Goal: Find contact information: Find contact information

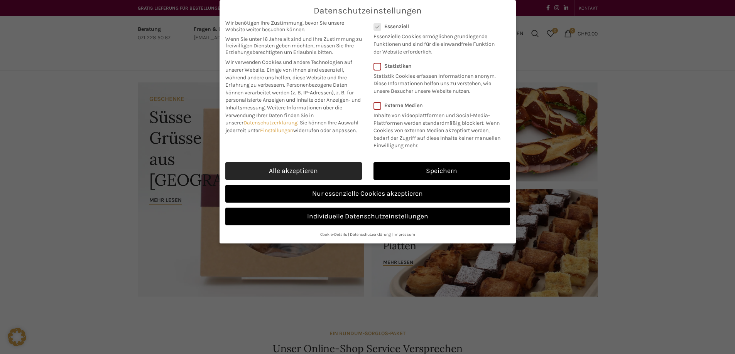
click at [330, 175] on link "Alle akzeptieren" at bounding box center [293, 171] width 137 height 18
checkbox input "true"
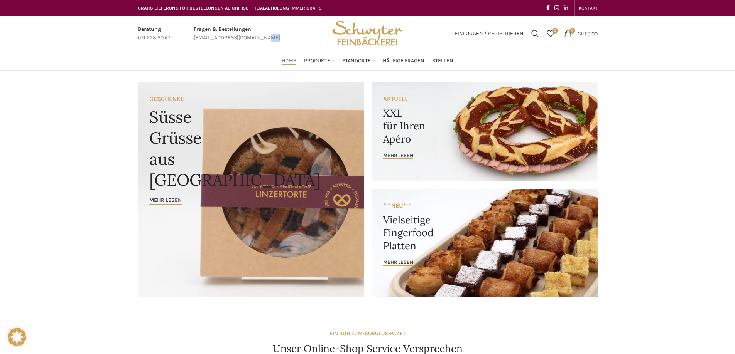
drag, startPoint x: 265, startPoint y: 37, endPoint x: 208, endPoint y: 40, distance: 57.5
click at [208, 40] on div "Fragen & Bestellungen [EMAIL_ADDRESS][DOMAIN_NAME]" at bounding box center [237, 33] width 94 height 17
click at [262, 34] on link "Infobox link" at bounding box center [237, 33] width 86 height 17
drag, startPoint x: 211, startPoint y: 35, endPoint x: 192, endPoint y: 62, distance: 33.0
click at [184, 68] on div "Home Produkte PRODUKT KATEGORIEN Apéro & Häppchen Spezialitäten [PERSON_NAME] &…" at bounding box center [367, 60] width 467 height 15
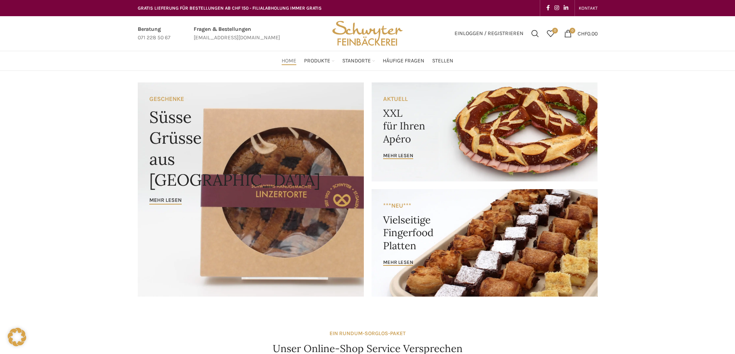
click at [267, 36] on div "Fragen & Bestellungen [EMAIL_ADDRESS][DOMAIN_NAME]" at bounding box center [237, 33] width 94 height 17
drag, startPoint x: 264, startPoint y: 36, endPoint x: 245, endPoint y: 37, distance: 19.3
click at [245, 37] on div "Fragen & Bestellungen [EMAIL_ADDRESS][DOMAIN_NAME]" at bounding box center [237, 33] width 94 height 17
click at [262, 39] on link "Infobox link" at bounding box center [237, 33] width 86 height 17
click at [263, 39] on link "Infobox link" at bounding box center [237, 33] width 86 height 17
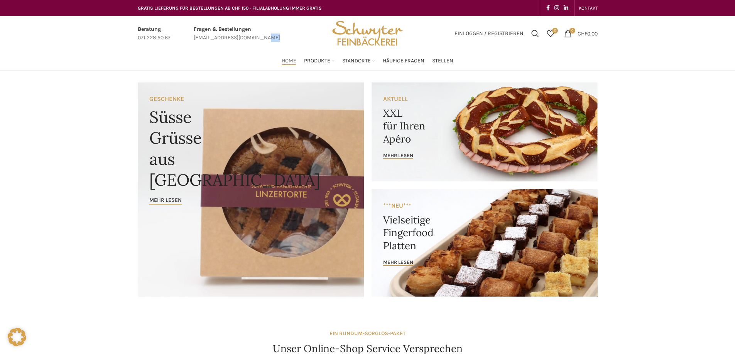
drag, startPoint x: 263, startPoint y: 39, endPoint x: 230, endPoint y: 43, distance: 33.5
click at [229, 39] on link "Infobox link" at bounding box center [237, 33] width 86 height 17
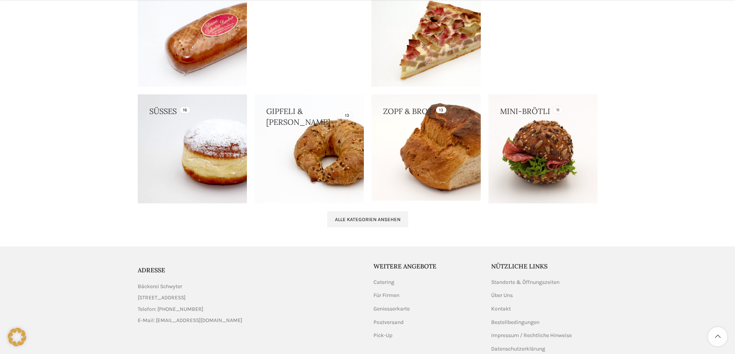
scroll to position [777, 0]
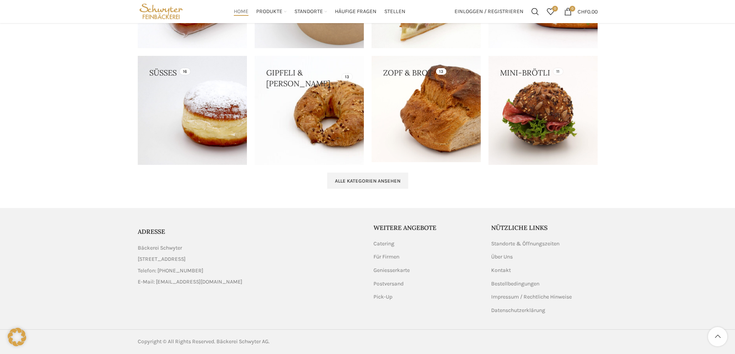
click at [194, 282] on link "List item link" at bounding box center [250, 282] width 224 height 8
drag, startPoint x: 193, startPoint y: 282, endPoint x: 176, endPoint y: 302, distance: 26.9
click at [175, 304] on div "ADRESSE Bäckerei Schwyter [STREET_ADDRESS] Telefon: [PHONE_NUMBER] E-Mail: [EMA…" at bounding box center [250, 269] width 224 height 91
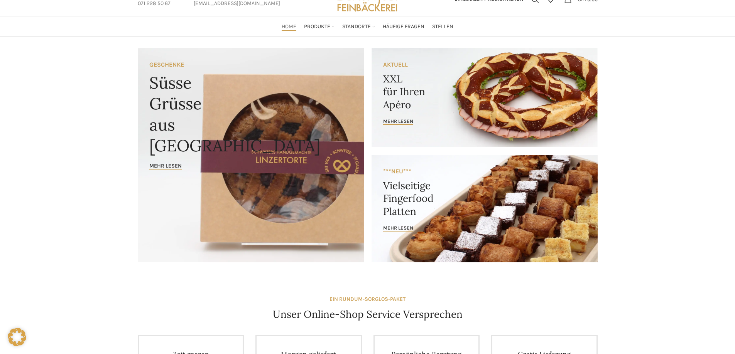
scroll to position [0, 0]
